Goal: Information Seeking & Learning: Check status

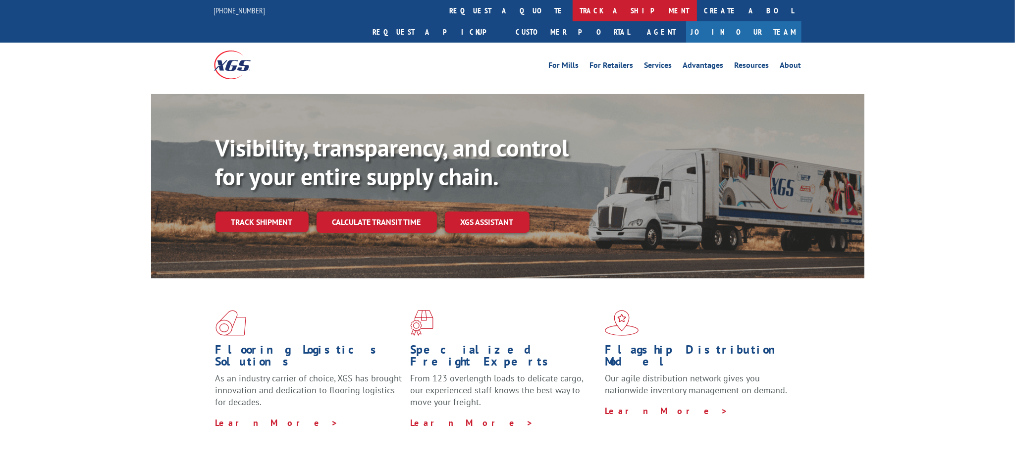
click at [573, 10] on link "track a shipment" at bounding box center [635, 10] width 124 height 21
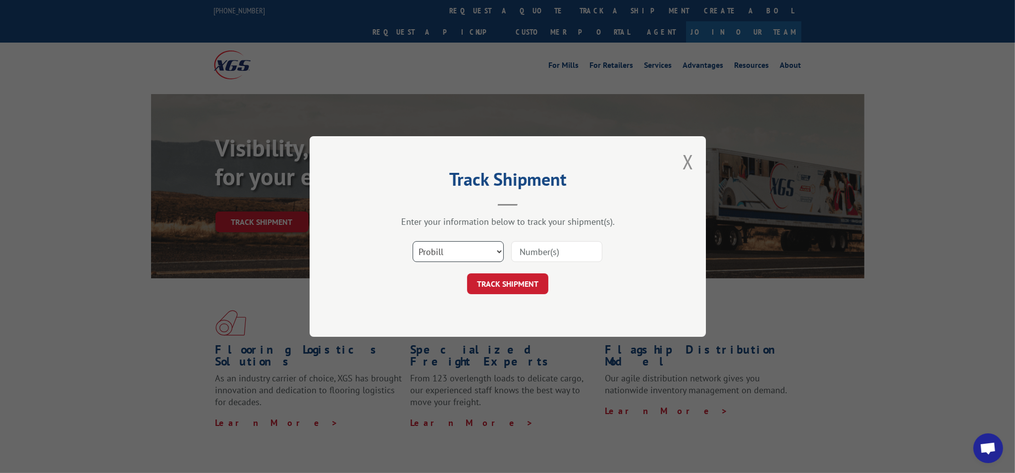
click at [469, 251] on select "Select category... Probill BOL PO" at bounding box center [458, 251] width 91 height 21
select select "bol"
click at [413, 241] on select "Select category... Probill BOL PO" at bounding box center [458, 251] width 91 height 21
click at [538, 263] on div "Select category... Probill BOL PO" at bounding box center [507, 251] width 297 height 33
click at [546, 258] on input at bounding box center [556, 251] width 91 height 21
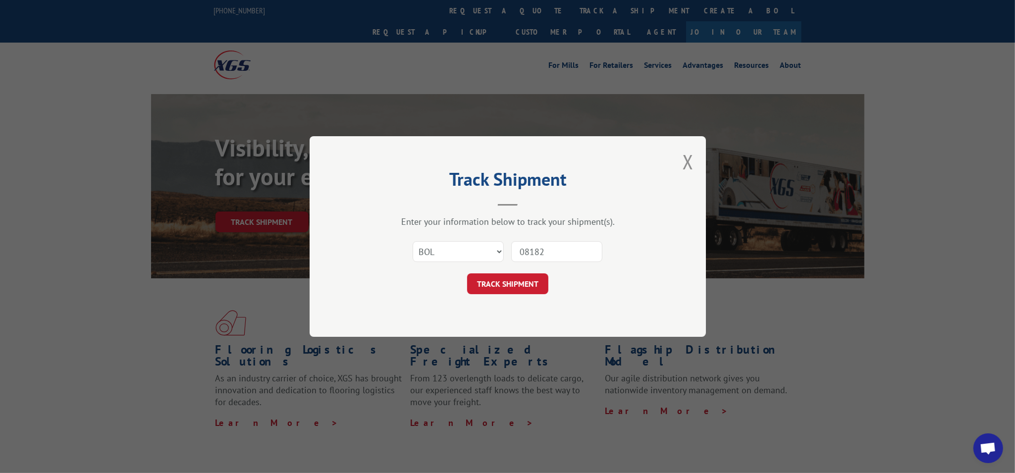
type input "081825"
click button "TRACK SHIPMENT" at bounding box center [507, 283] width 81 height 21
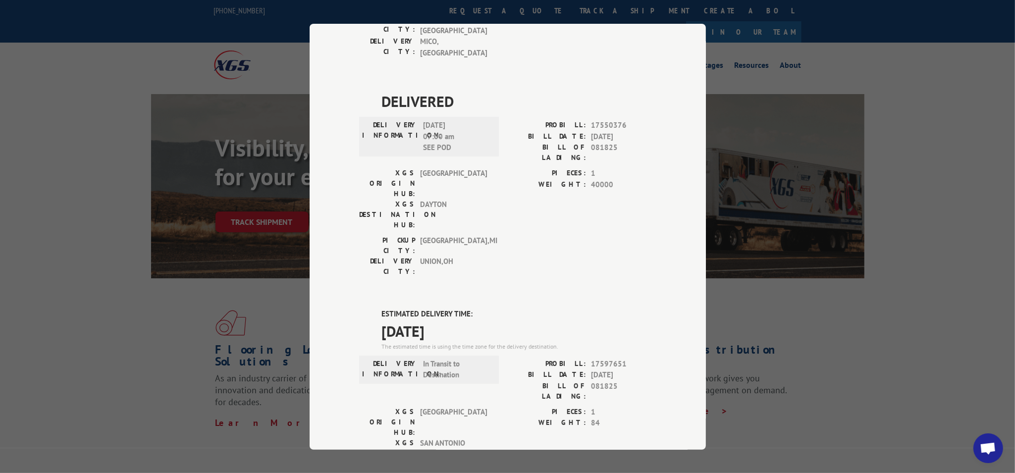
scroll to position [264, 0]
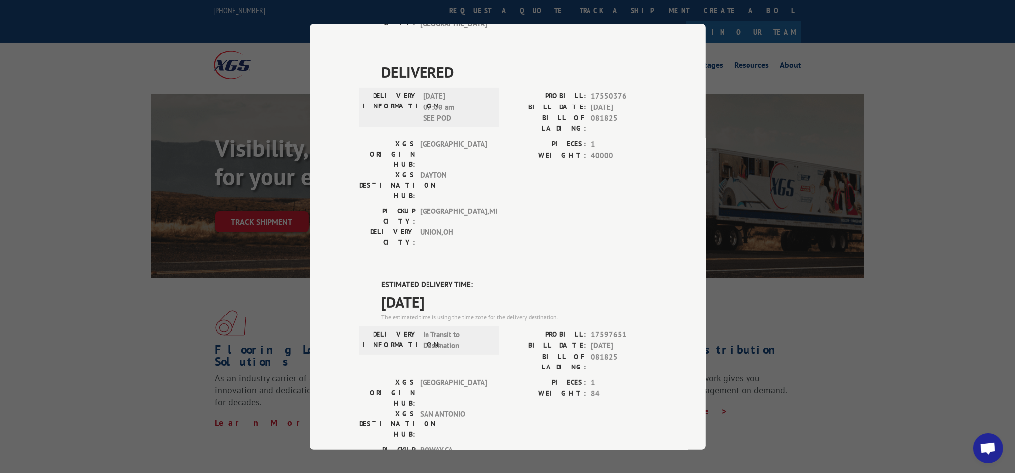
click at [715, 362] on div "Track Shipment DELIVERED DELIVERY INFORMATION: [DATE] 04:35 pm [PERSON_NAME]: 1…" at bounding box center [507, 236] width 1015 height 473
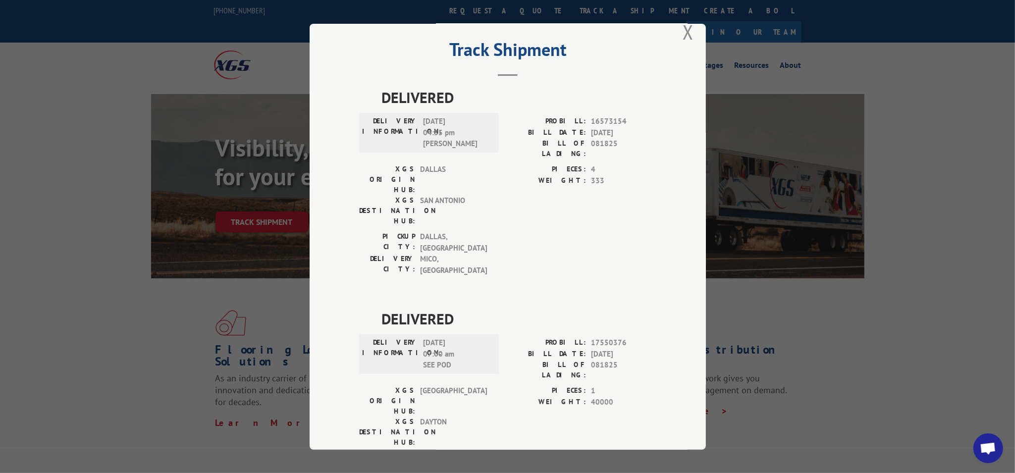
scroll to position [0, 0]
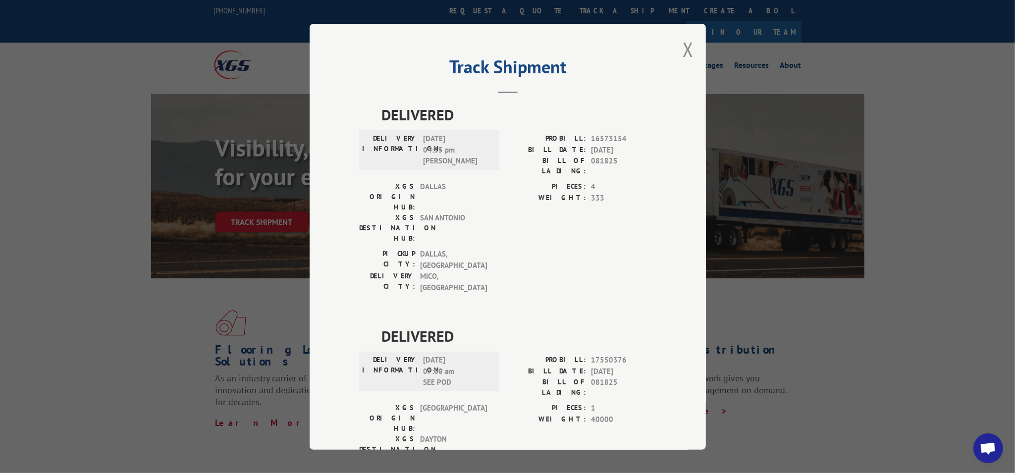
click at [752, 65] on div "Track Shipment DELIVERED DELIVERY INFORMATION: [DATE] 04:35 pm [PERSON_NAME]: 1…" at bounding box center [507, 236] width 1015 height 473
click at [684, 50] on button "Close modal" at bounding box center [688, 49] width 11 height 26
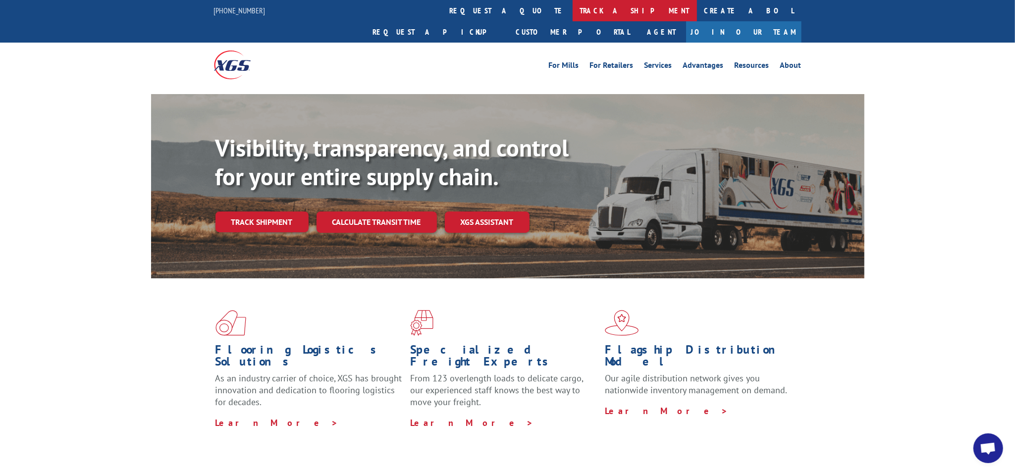
click at [573, 14] on link "track a shipment" at bounding box center [635, 10] width 124 height 21
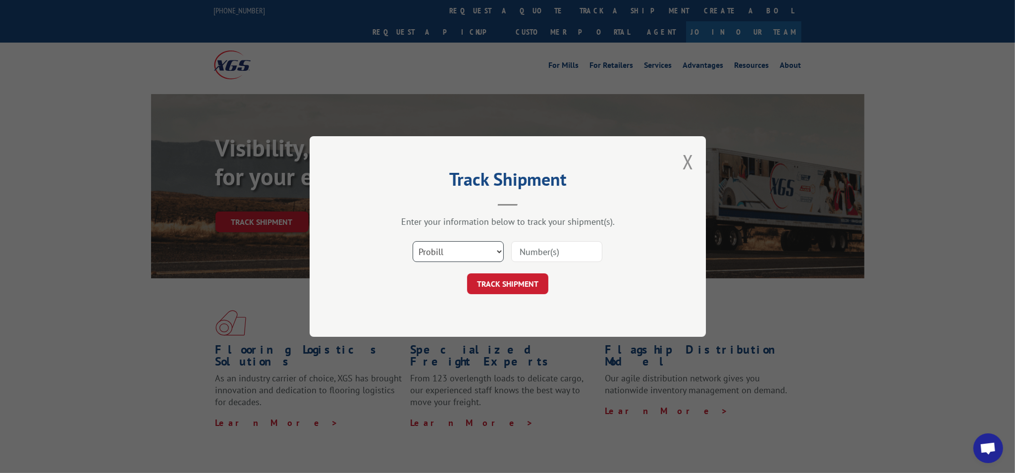
click at [457, 255] on select "Select category... Probill BOL PO" at bounding box center [458, 251] width 91 height 21
select select "bol"
click at [413, 241] on select "Select category... Probill BOL PO" at bounding box center [458, 251] width 91 height 21
click at [519, 259] on input at bounding box center [556, 251] width 91 height 21
type input "081525"
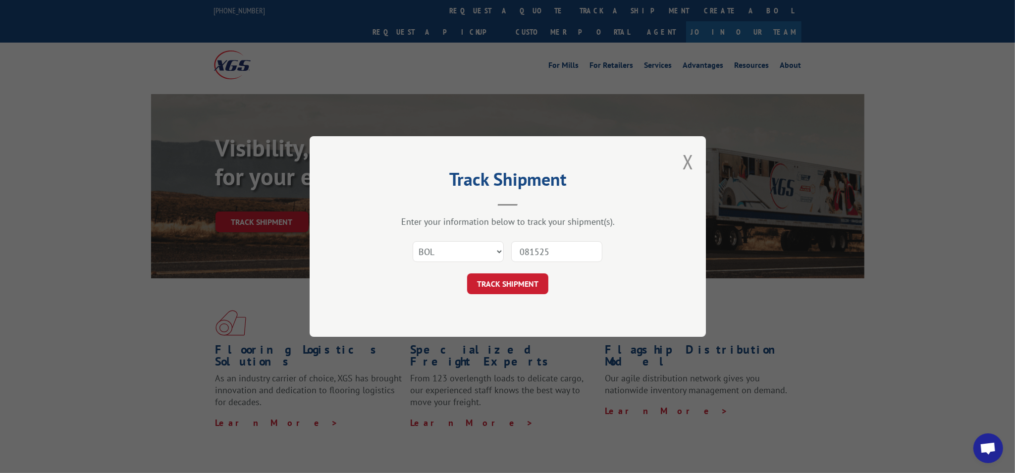
click button "TRACK SHIPMENT" at bounding box center [507, 283] width 81 height 21
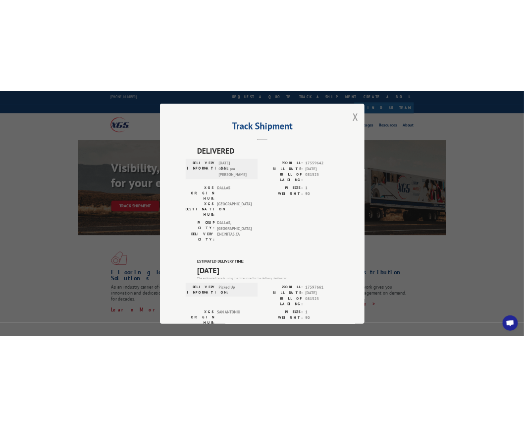
scroll to position [132, 0]
